Goal: Task Accomplishment & Management: Manage account settings

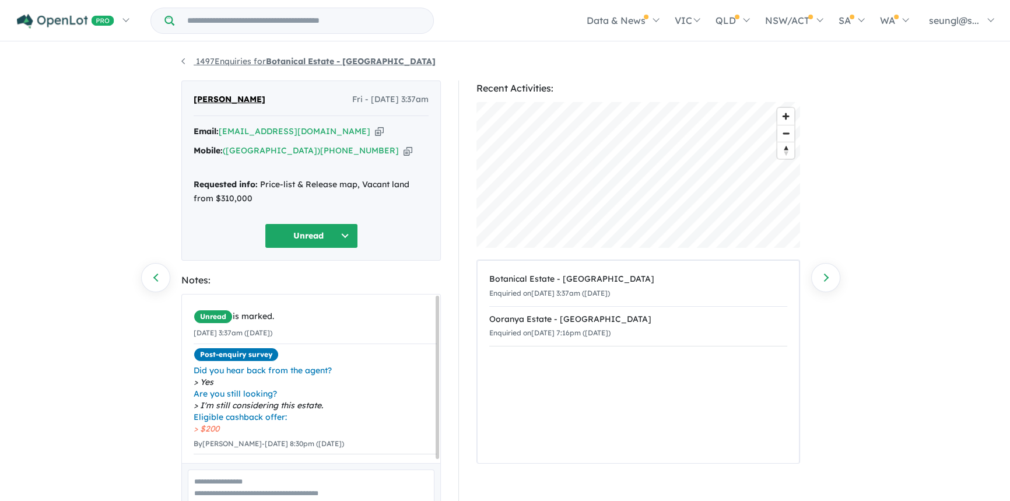
click at [188, 56] on link "1497 Enquiries for Botanical Estate - [GEOGRAPHIC_DATA]" at bounding box center [308, 61] width 254 height 10
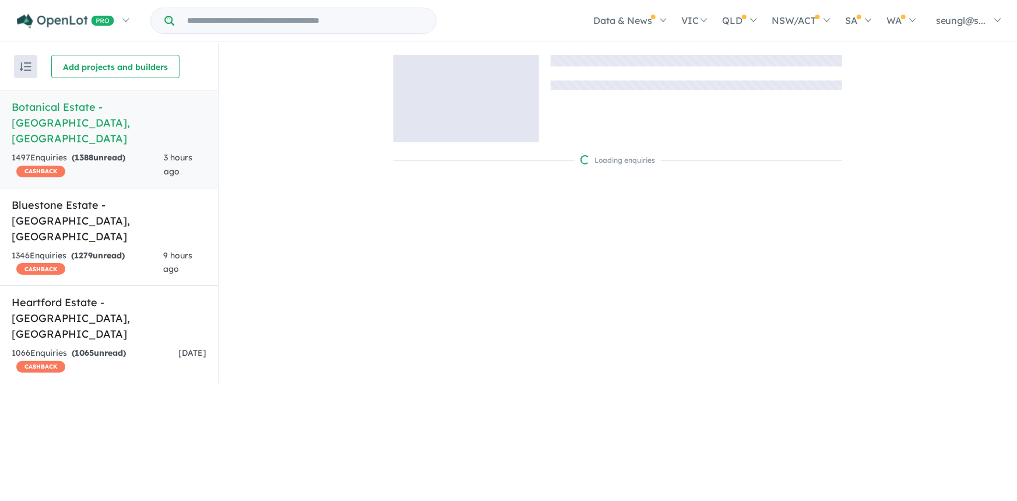
click at [188, 61] on div "Add projects and builders" at bounding box center [134, 66] width 167 height 23
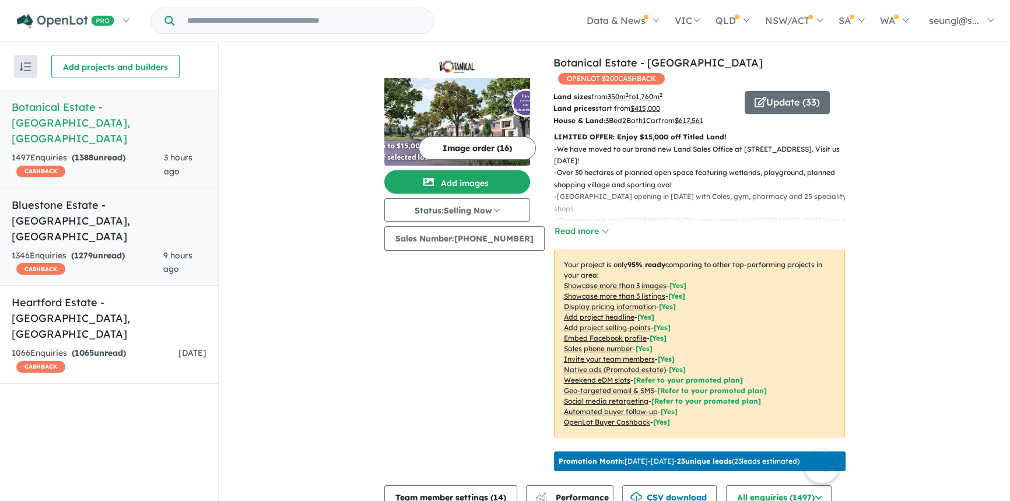
click at [106, 197] on h5 "Bluestone Estate - [GEOGRAPHIC_DATA] , [GEOGRAPHIC_DATA]" at bounding box center [109, 220] width 195 height 47
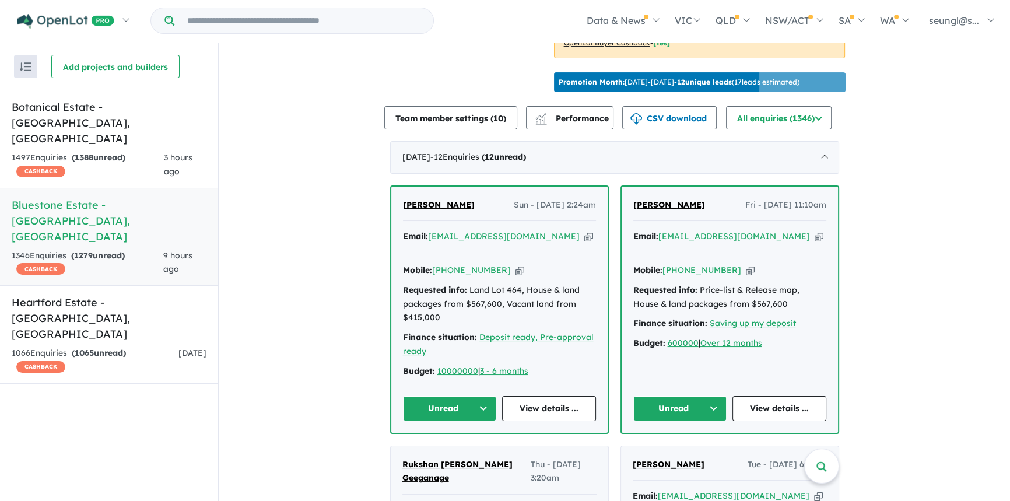
scroll to position [477, 0]
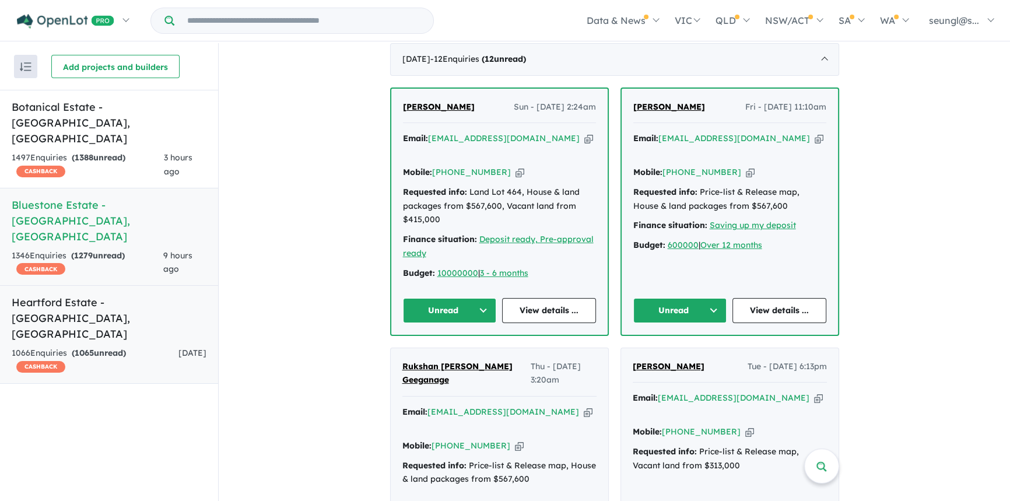
click at [126, 346] on div "1066 Enquir ies ( 1065 unread) CASHBACK" at bounding box center [95, 360] width 167 height 28
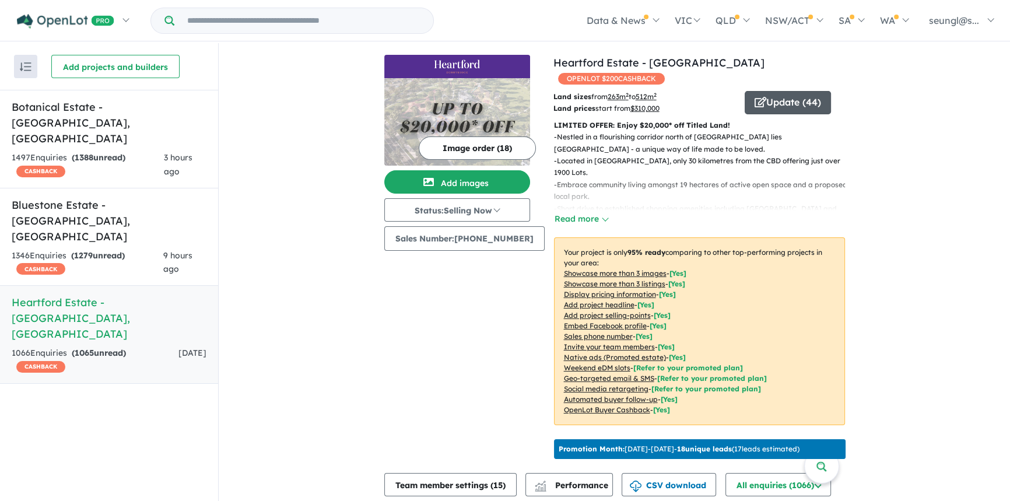
click at [803, 93] on button "Update ( 44 )" at bounding box center [787, 102] width 86 height 23
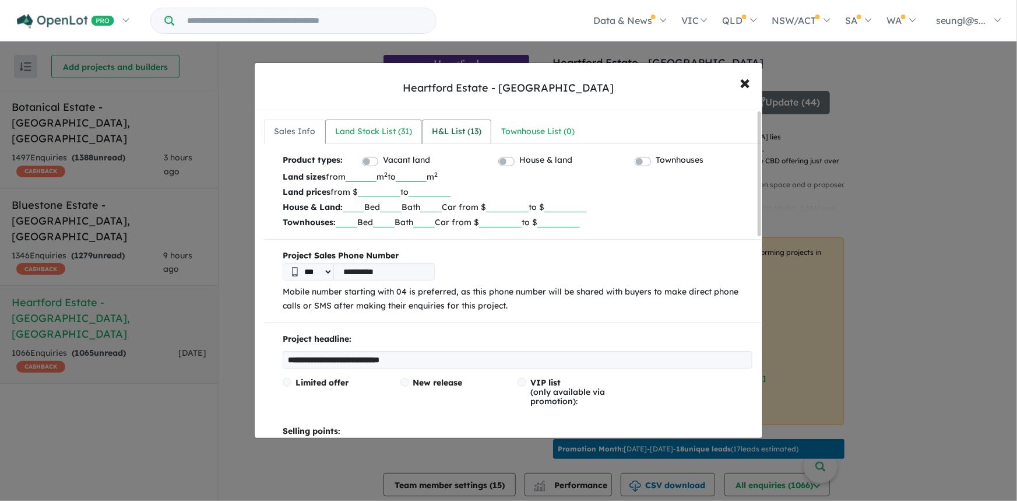
click at [378, 129] on div "Land Stock List ( 31 )" at bounding box center [373, 132] width 77 height 14
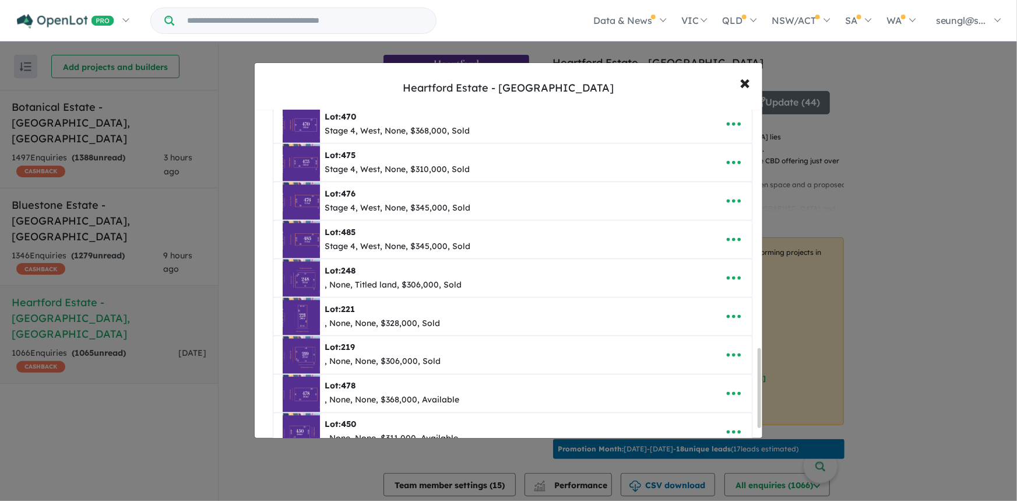
scroll to position [1007, 0]
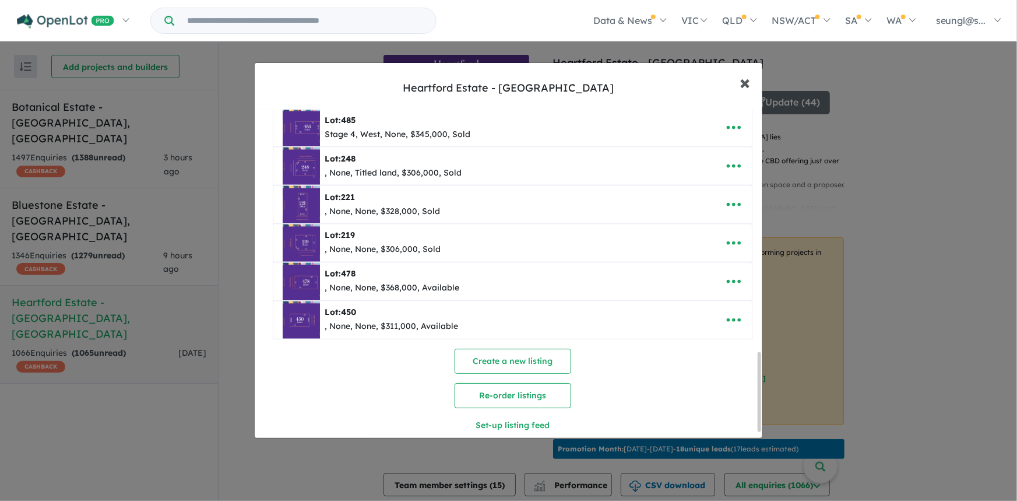
click at [746, 87] on span "×" at bounding box center [745, 81] width 10 height 25
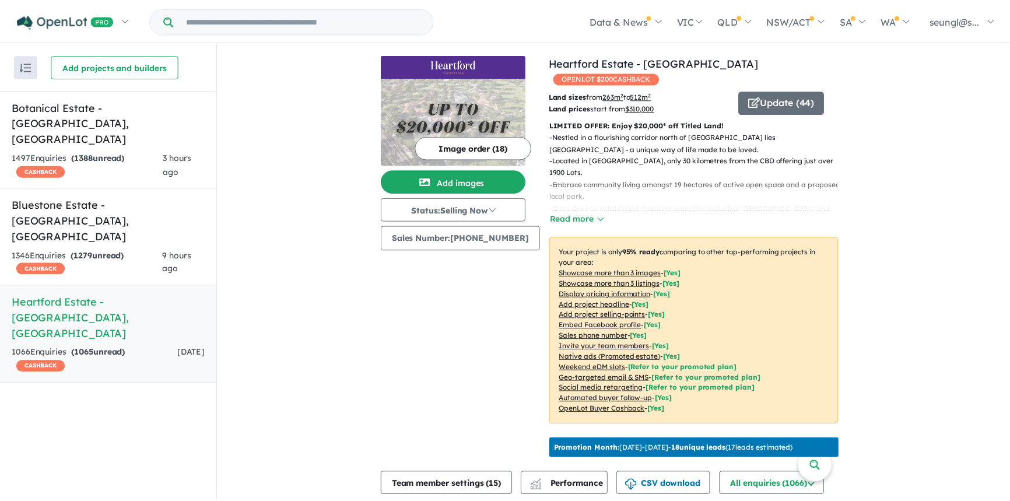
scroll to position [0, 0]
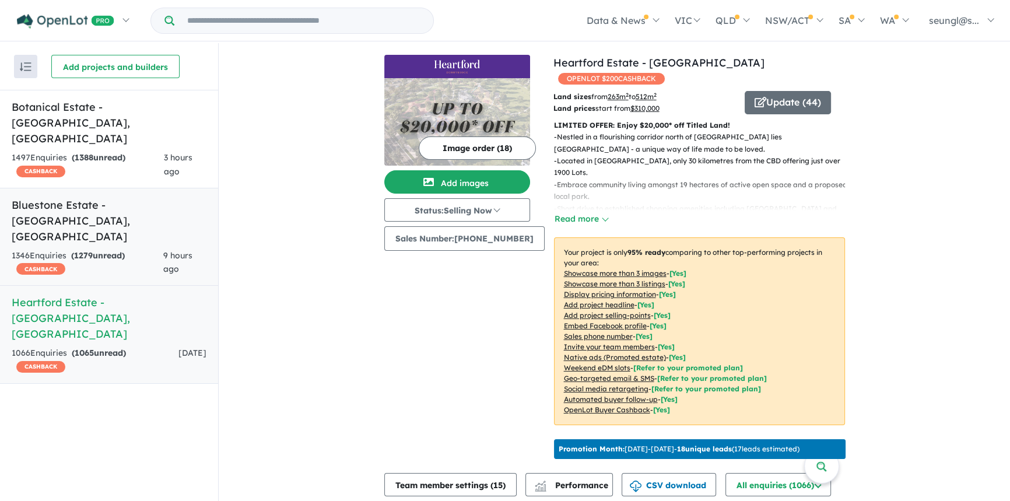
click at [103, 250] on strong "( 1279 unread)" at bounding box center [98, 255] width 54 height 10
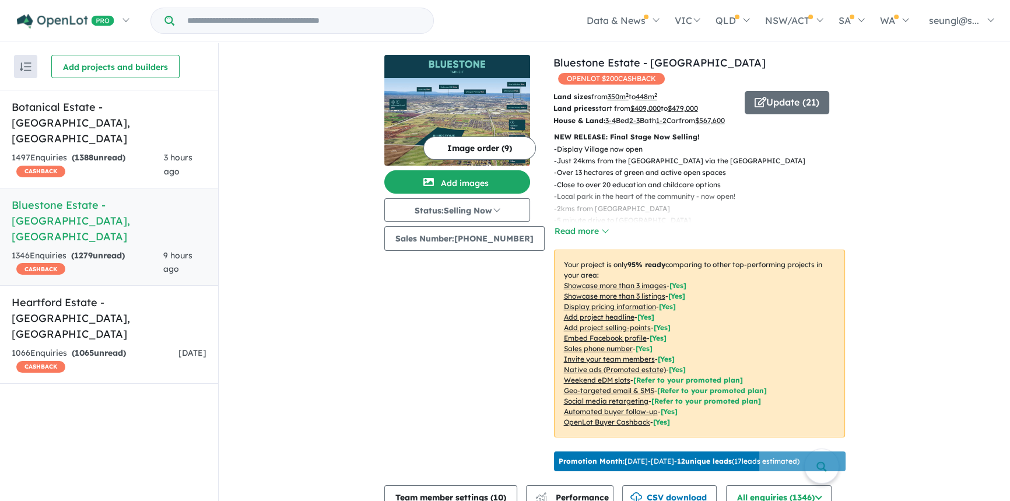
click at [368, 297] on div "View 3 projects in your account Bluestone Estate - Tarneit OPENLOT $ 200 CASHBA…" at bounding box center [614, 352] width 791 height 618
click at [805, 91] on button "Update ( 21 )" at bounding box center [786, 102] width 85 height 23
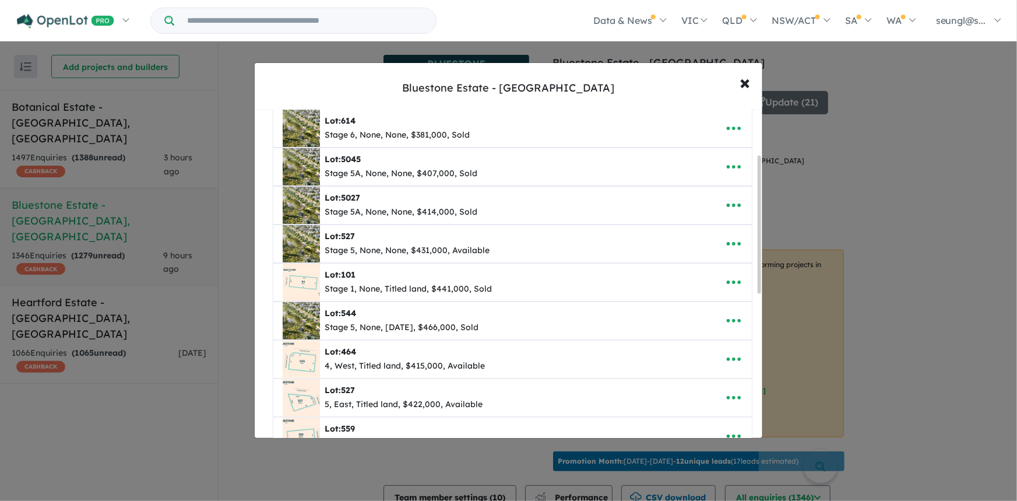
scroll to position [80, 0]
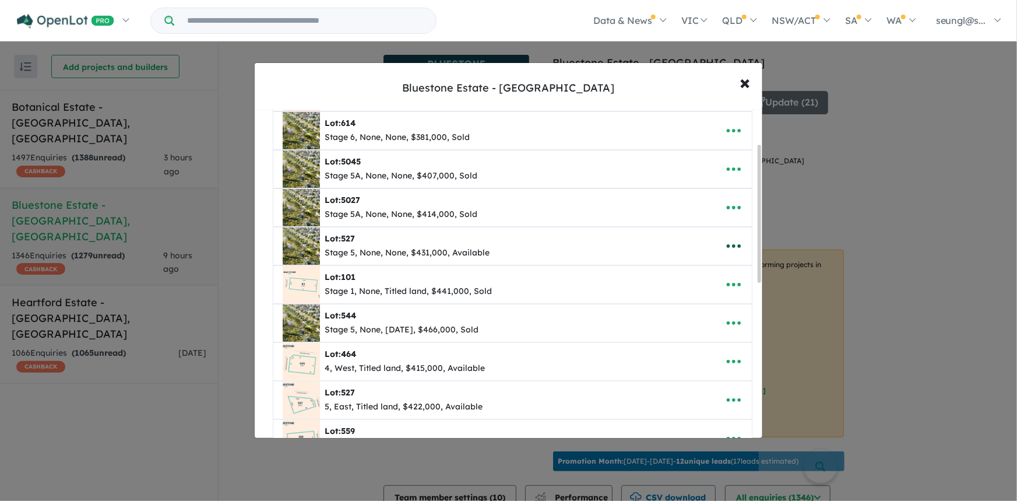
click at [729, 249] on icon "button" at bounding box center [733, 245] width 17 height 17
click at [714, 299] on link "Remove" at bounding box center [708, 301] width 86 height 27
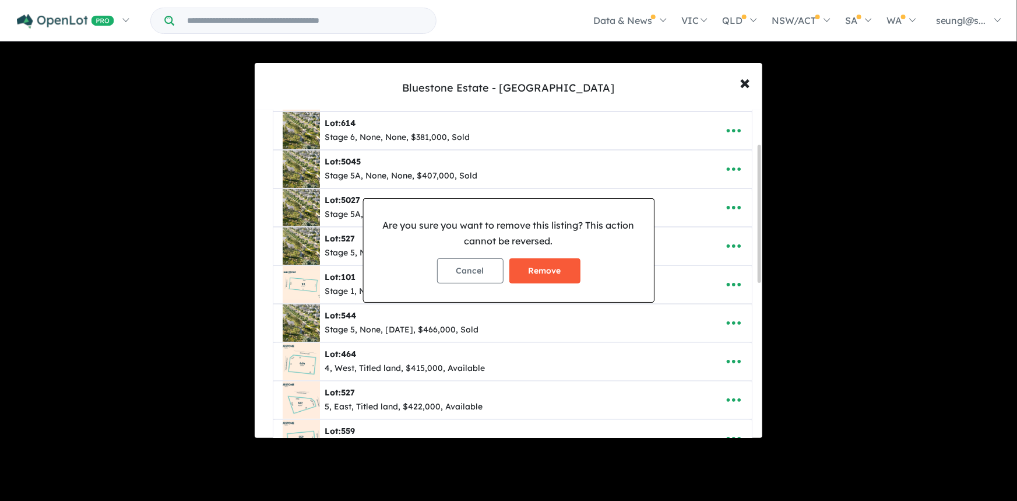
click at [554, 273] on button "Remove" at bounding box center [544, 270] width 71 height 25
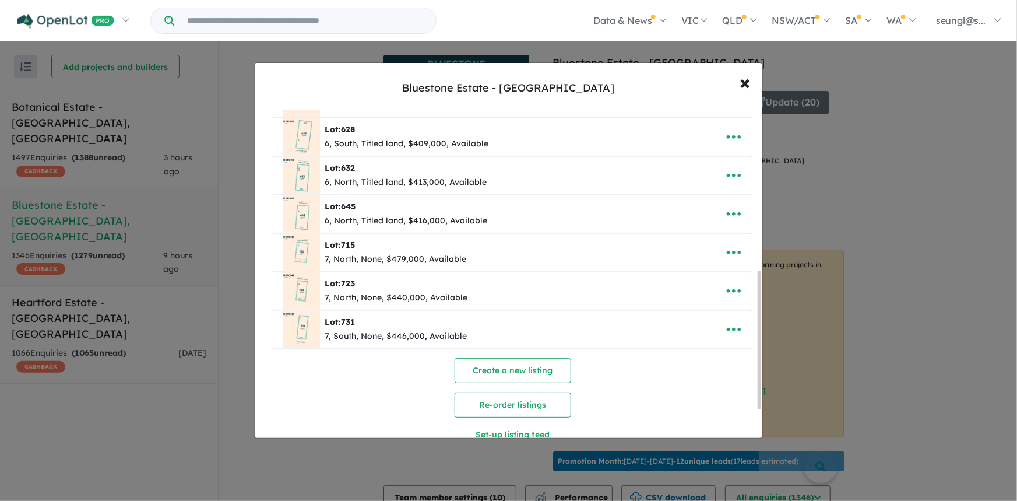
scroll to position [424, 0]
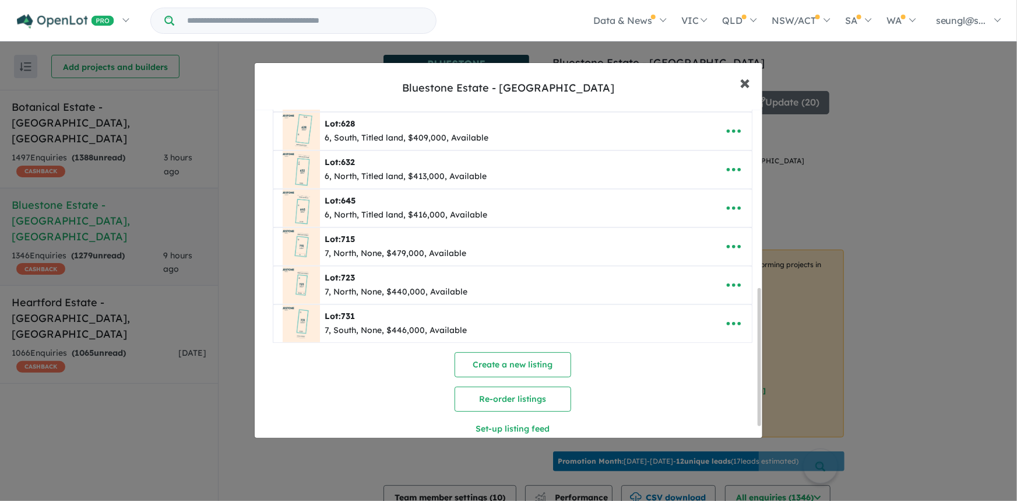
click at [751, 77] on button "× Close" at bounding box center [746, 81] width 34 height 31
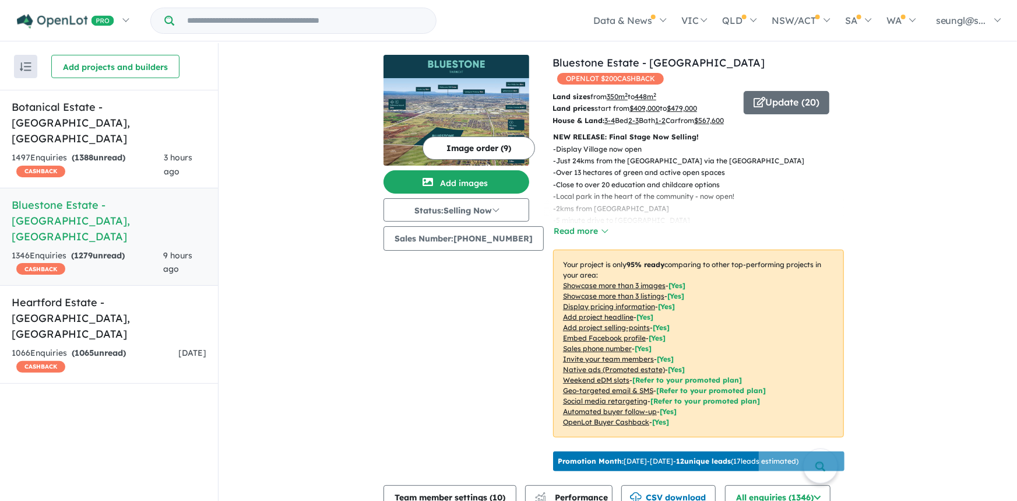
scroll to position [0, 0]
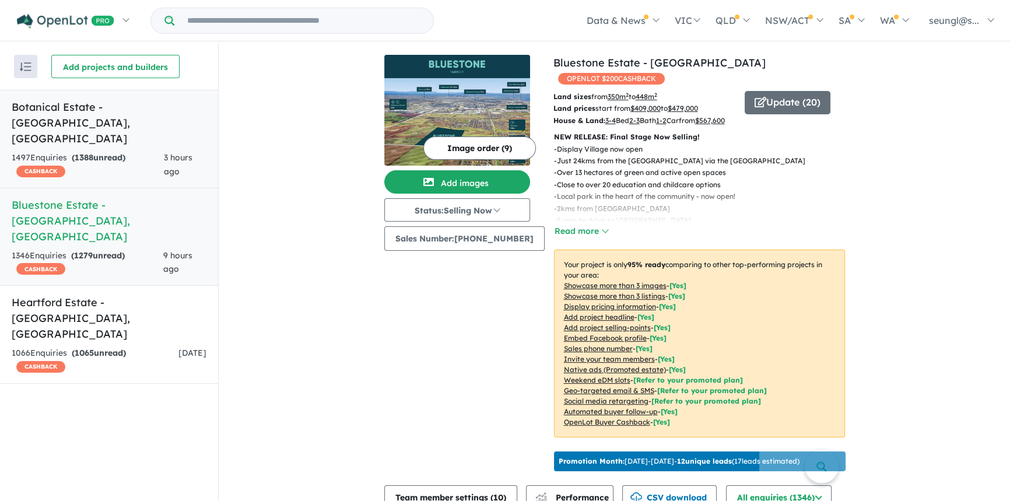
click at [133, 151] on div "1497 Enquir ies ( 1388 unread) CASHBACK" at bounding box center [88, 165] width 152 height 28
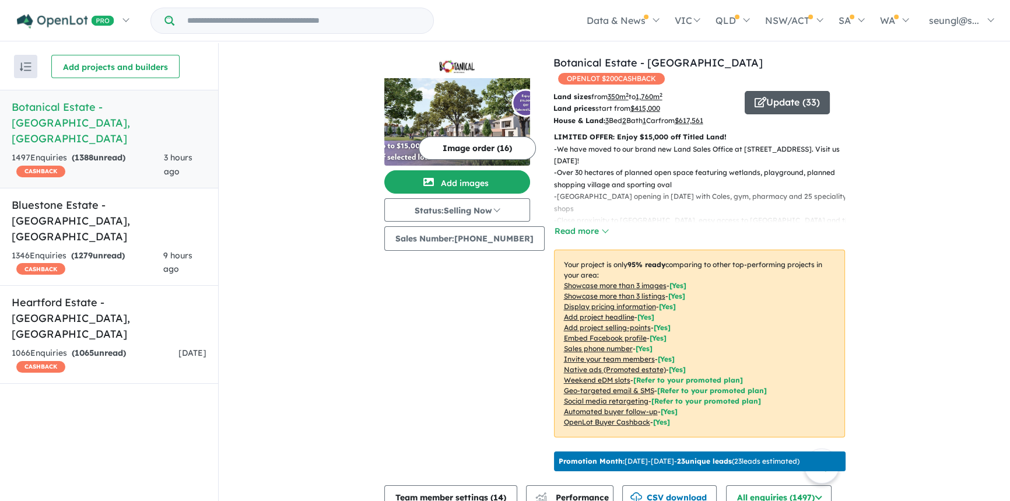
click at [767, 91] on button "Update ( 33 )" at bounding box center [786, 102] width 85 height 23
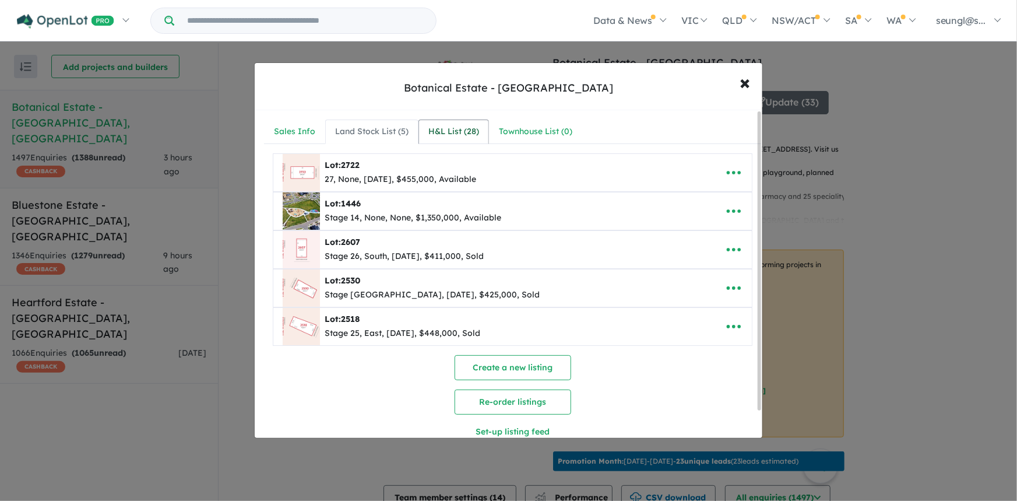
click at [455, 133] on div "H&L List ( 28 )" at bounding box center [453, 132] width 51 height 14
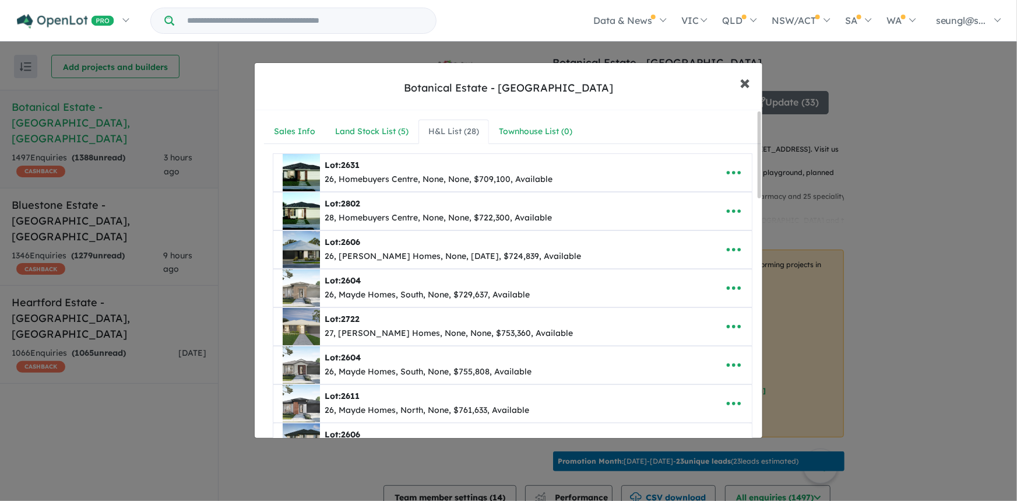
click at [735, 87] on button "× Close" at bounding box center [746, 81] width 34 height 31
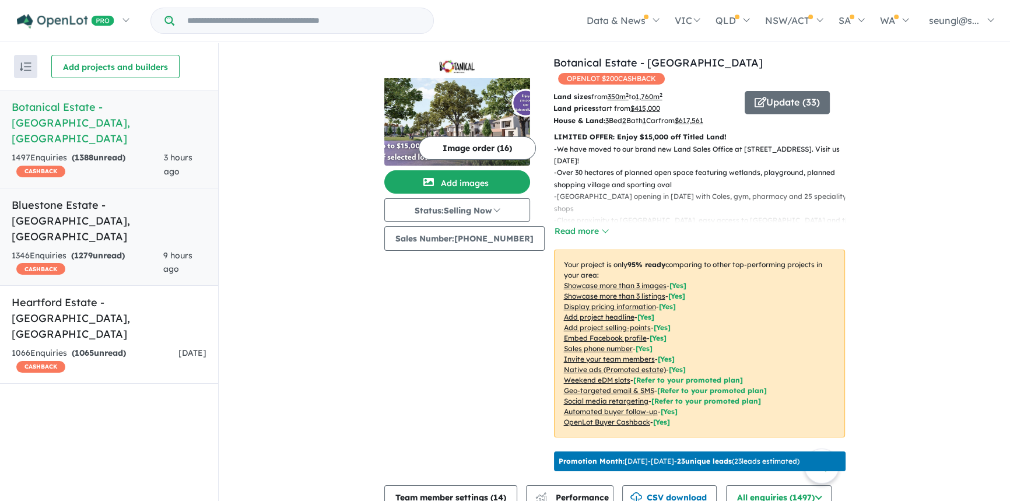
click at [130, 249] on div "1346 Enquir ies ( 1279 unread) CASHBACK" at bounding box center [88, 263] width 152 height 28
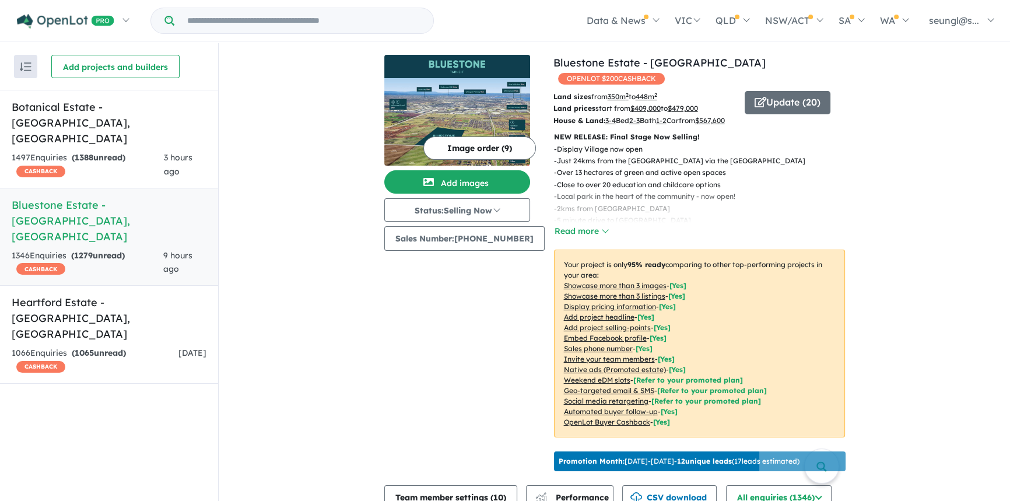
click at [281, 211] on div "View 3 projects in your account Bluestone Estate - Tarneit OPENLOT $ 200 CASHBA…" at bounding box center [614, 352] width 791 height 618
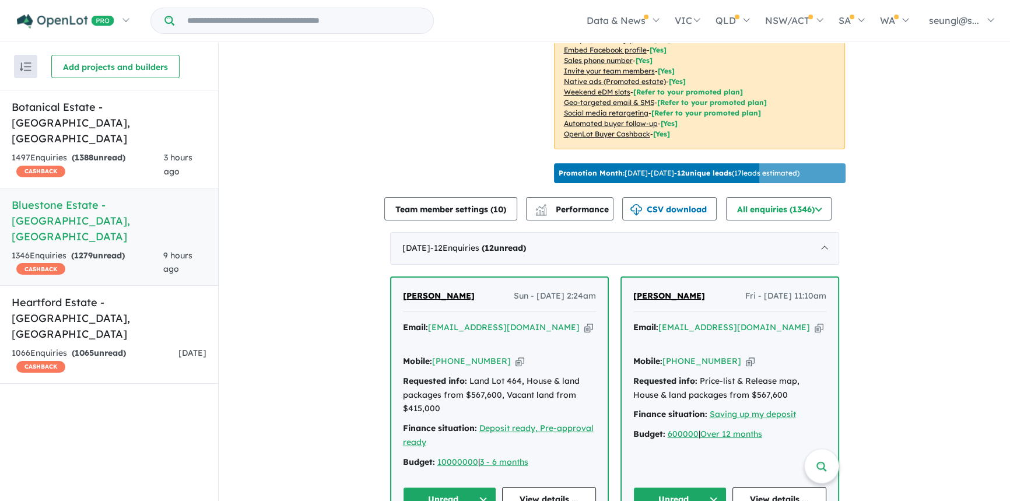
scroll to position [371, 0]
